Goal: Find specific page/section: Find specific page/section

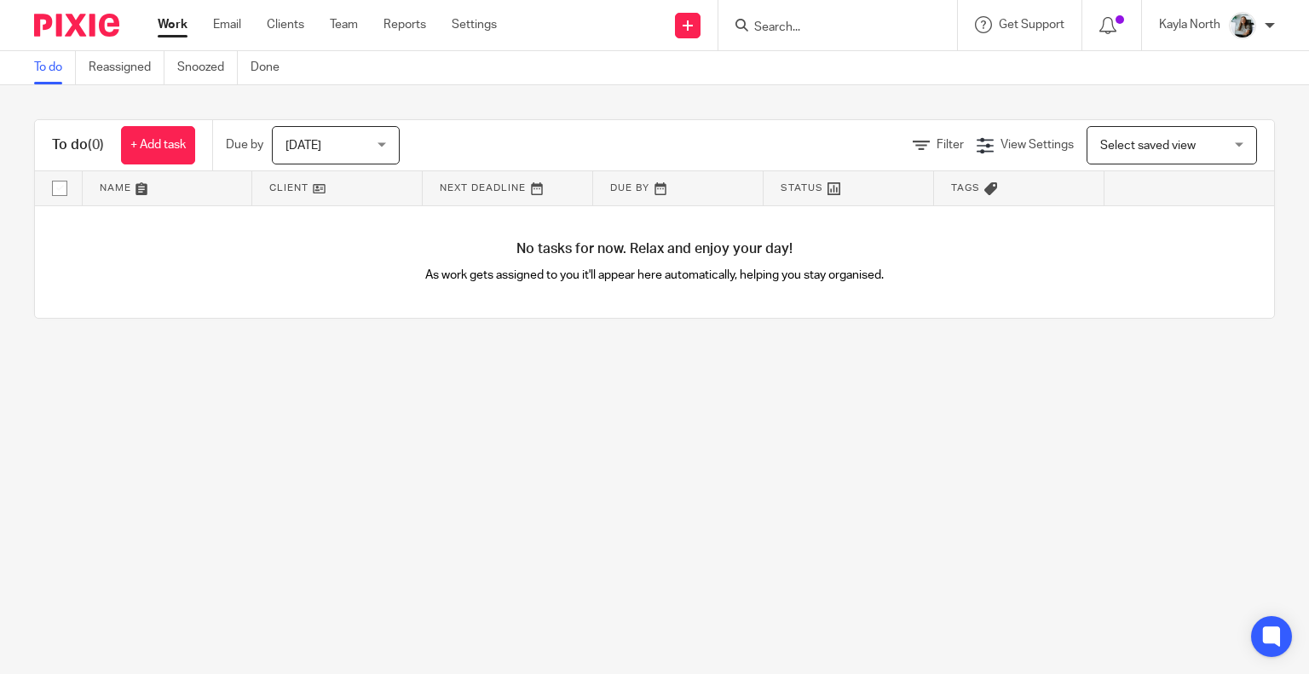
click at [763, 30] on input "Search" at bounding box center [829, 27] width 153 height 15
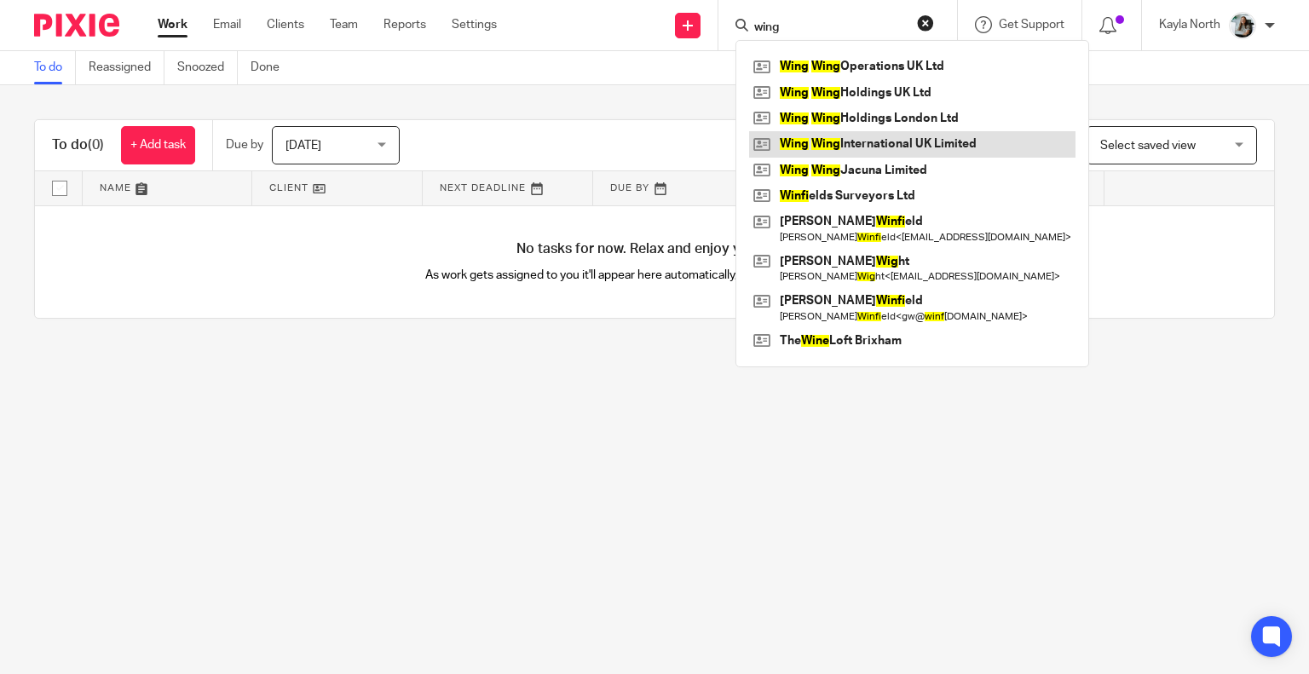
type input "wing"
click at [834, 149] on link at bounding box center [912, 144] width 326 height 26
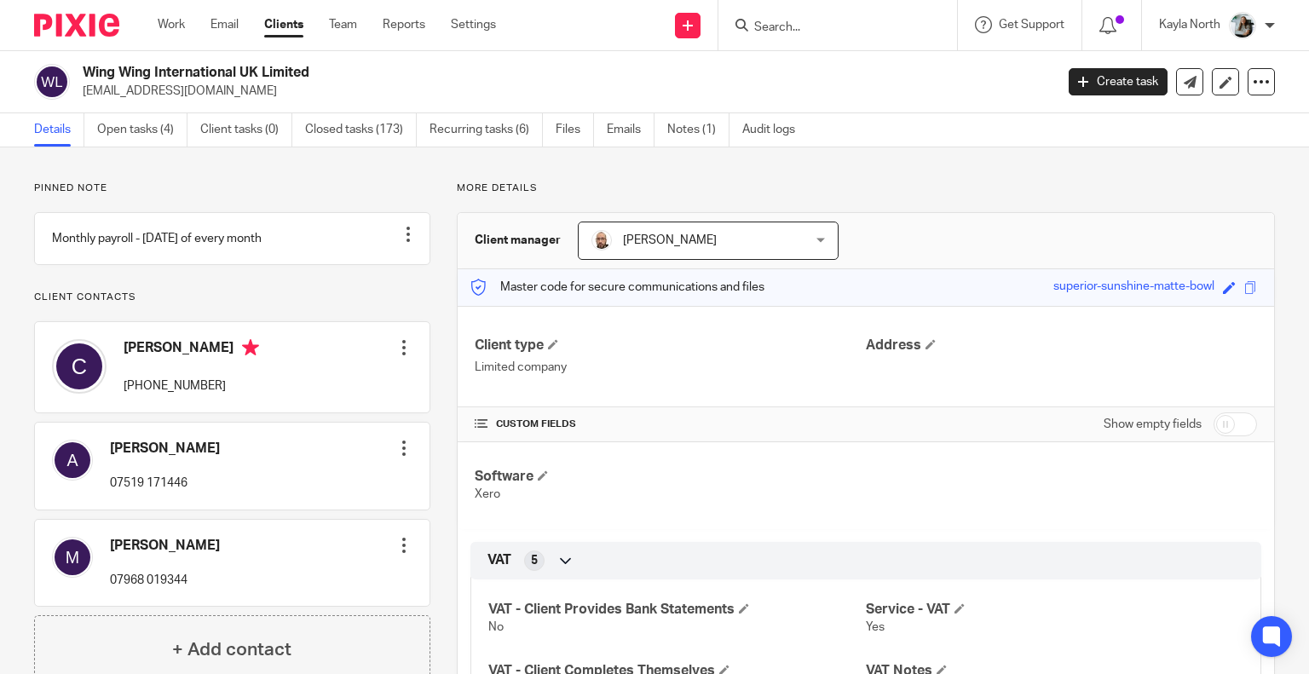
click at [107, 20] on img at bounding box center [76, 25] width 85 height 23
